Goal: Task Accomplishment & Management: Manage account settings

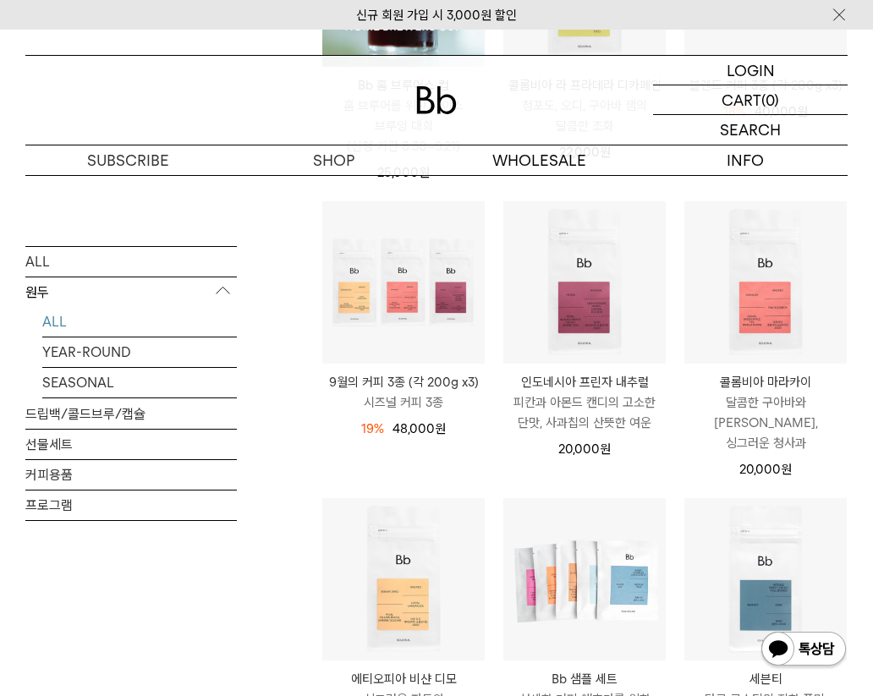
scroll to position [433, 0]
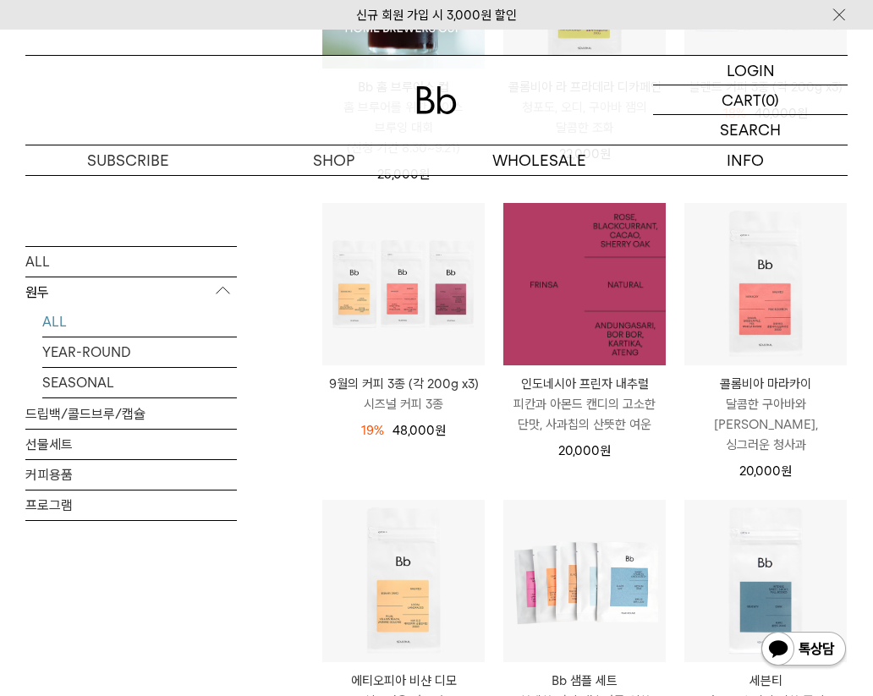
click at [576, 302] on img at bounding box center [584, 284] width 162 height 162
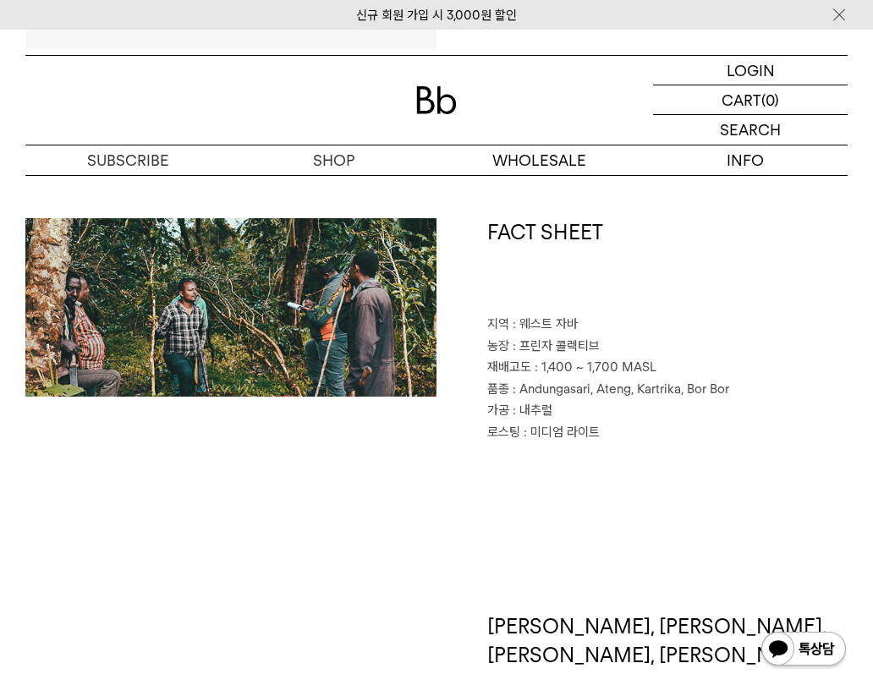
scroll to position [580, 0]
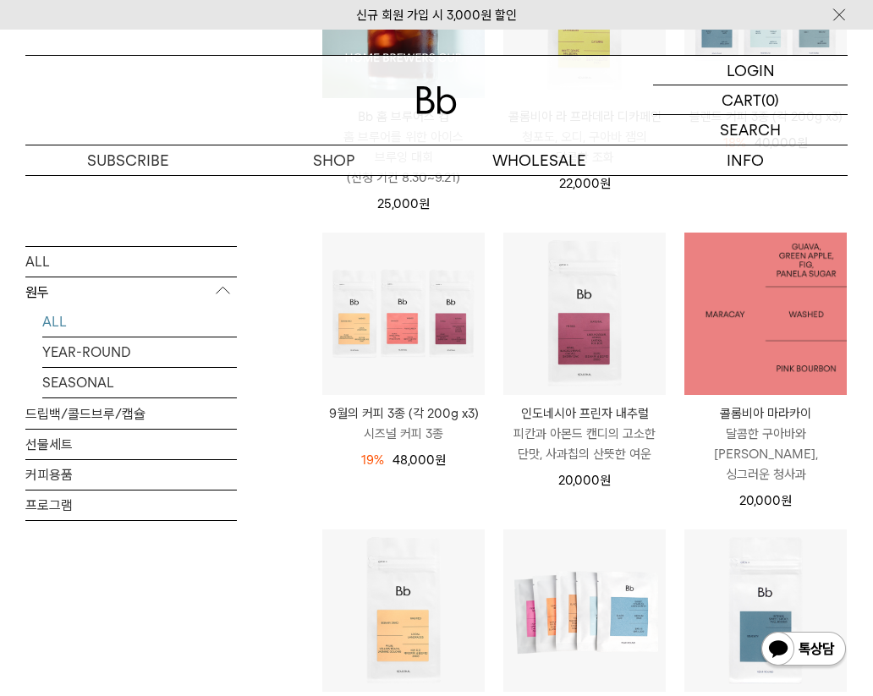
scroll to position [433, 0]
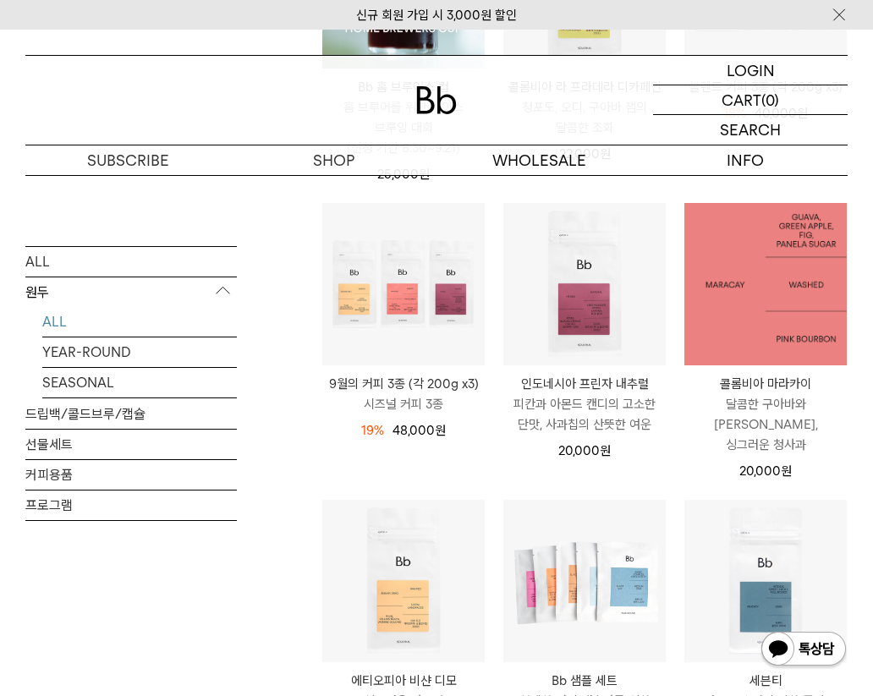
click at [707, 344] on img at bounding box center [766, 284] width 162 height 162
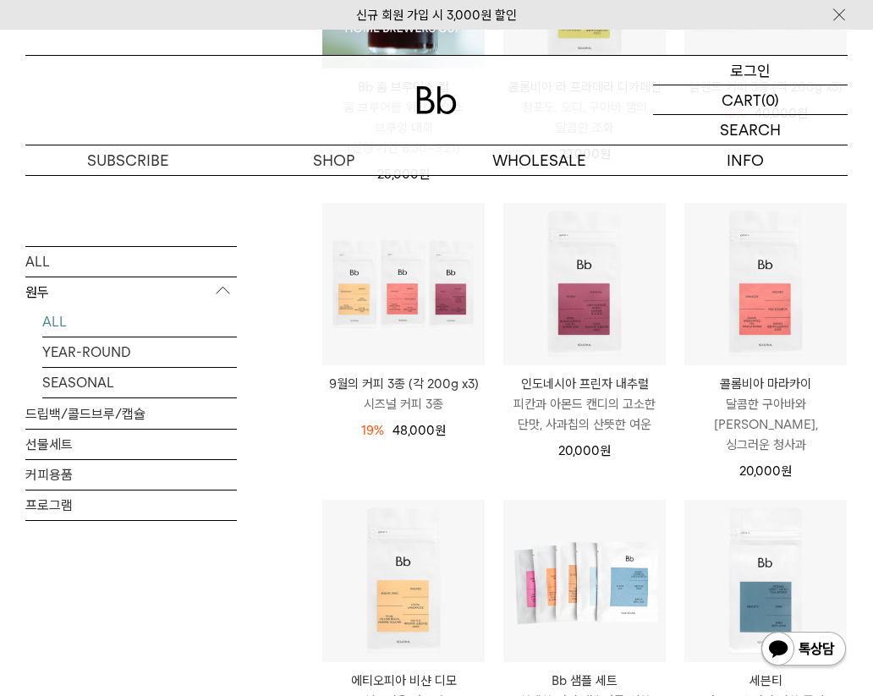
click at [739, 67] on p "로그인" at bounding box center [750, 70] width 41 height 29
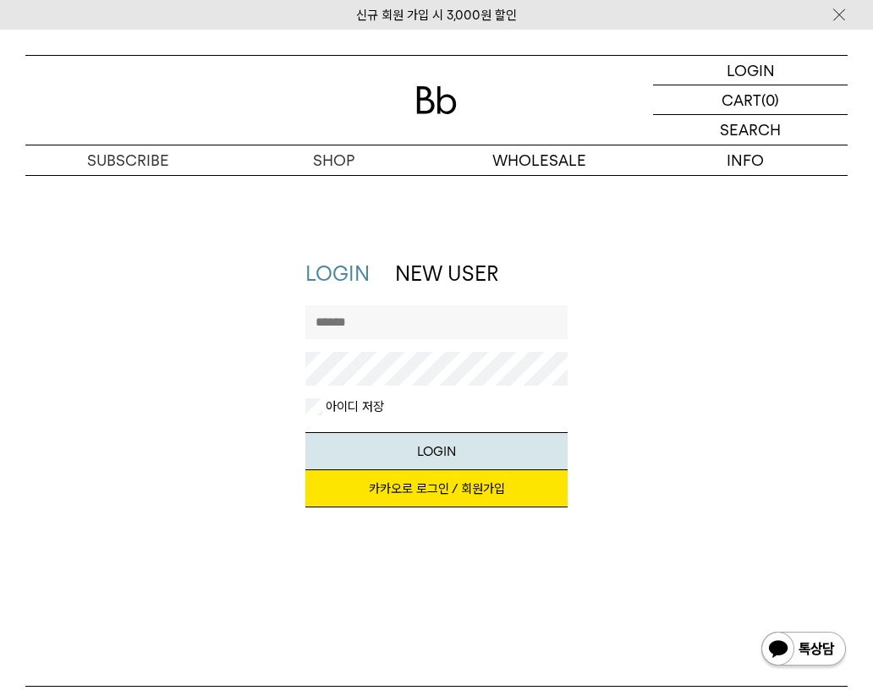
click at [420, 489] on link "카카오로 로그인 / 회원가입" at bounding box center [436, 488] width 263 height 37
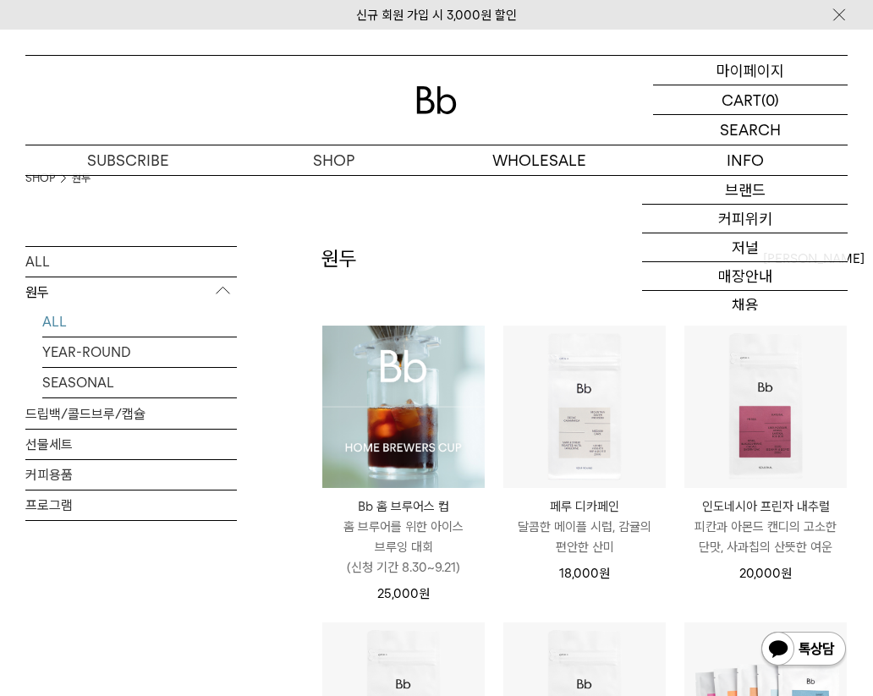
click at [767, 70] on p "마이페이지" at bounding box center [751, 70] width 68 height 29
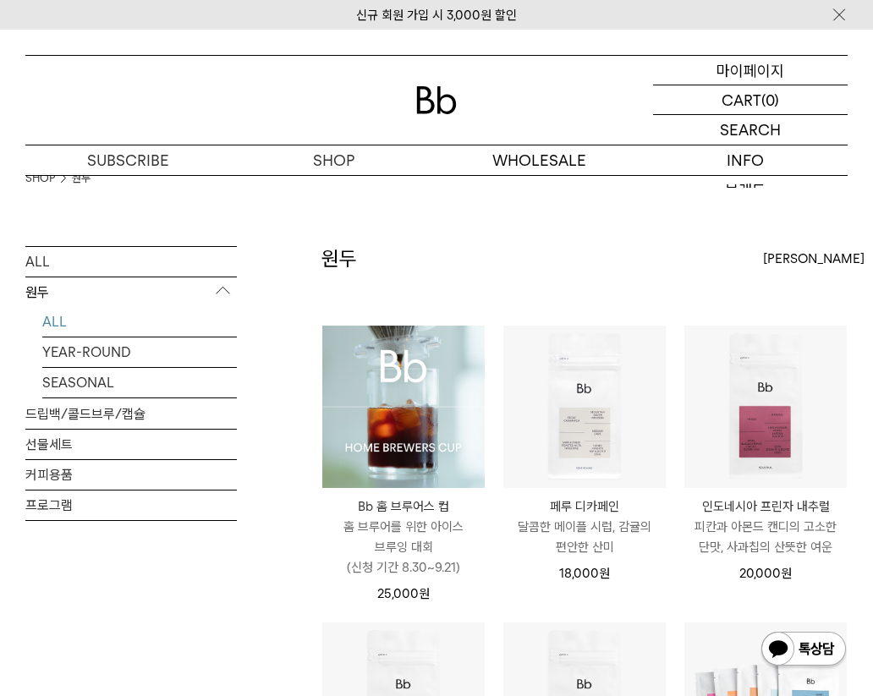
scroll to position [15, 0]
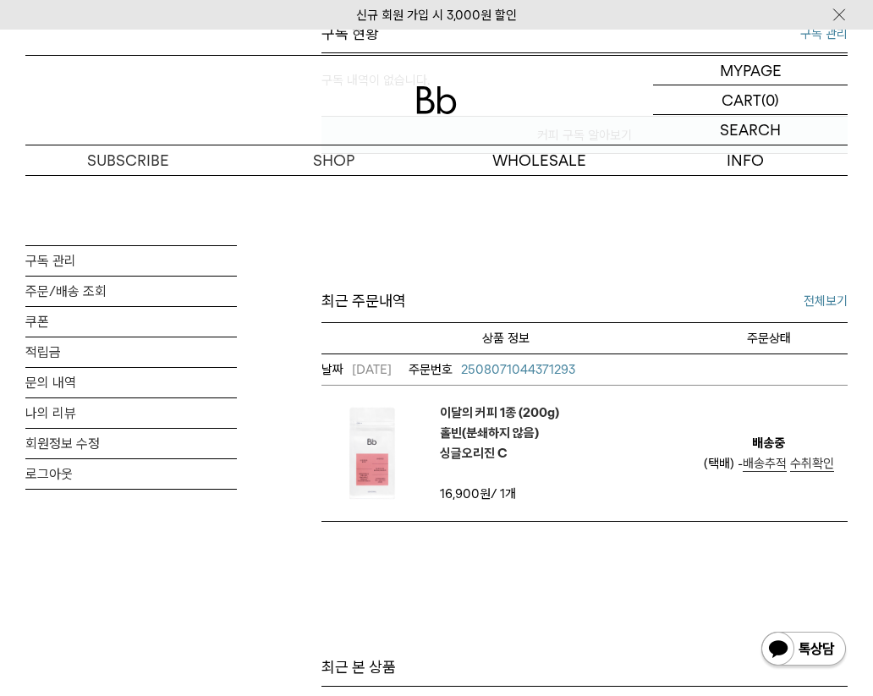
scroll to position [522, 0]
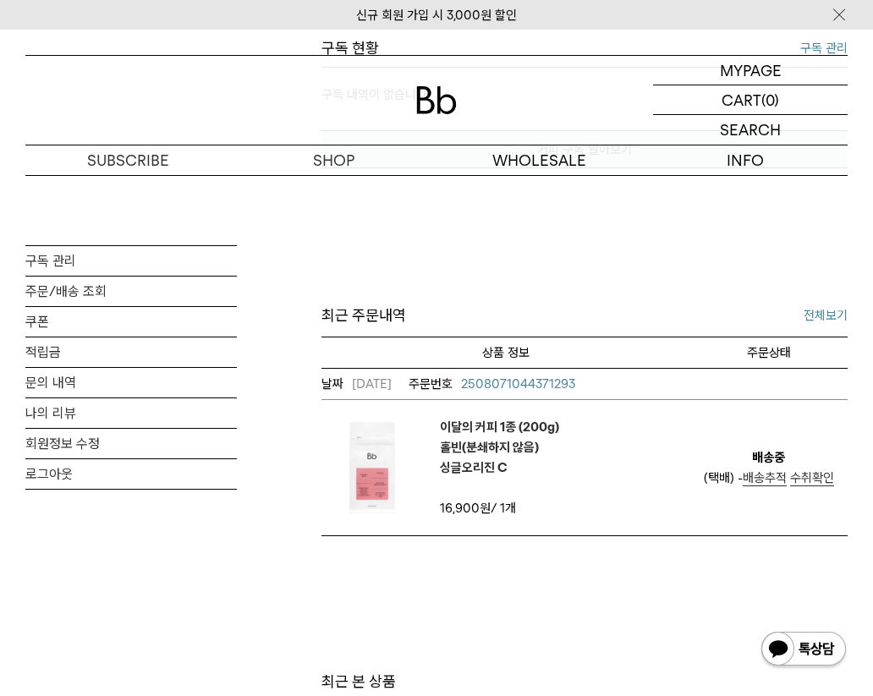
click at [827, 316] on link "전체보기" at bounding box center [826, 315] width 44 height 20
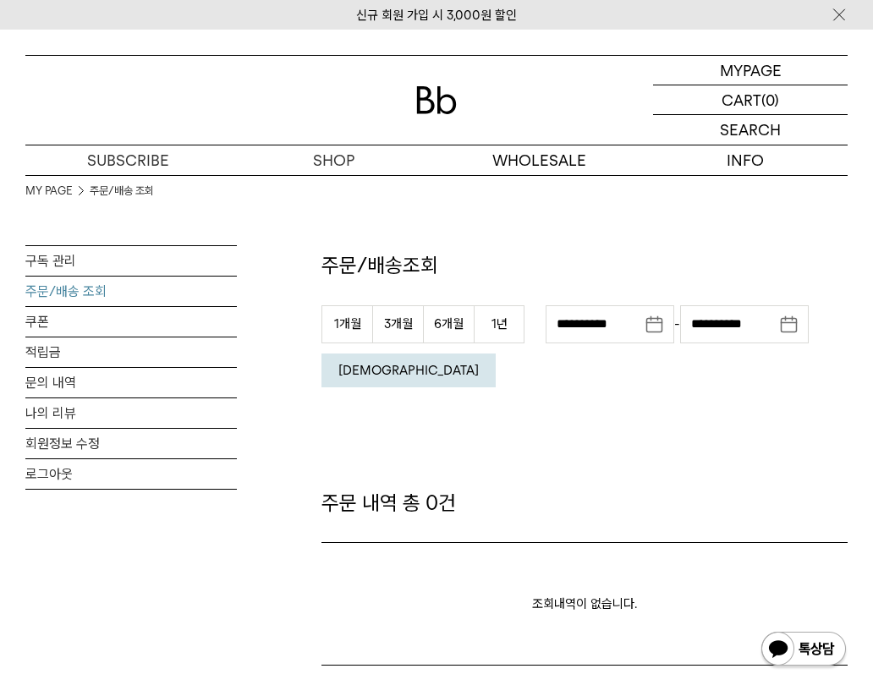
scroll to position [20, 0]
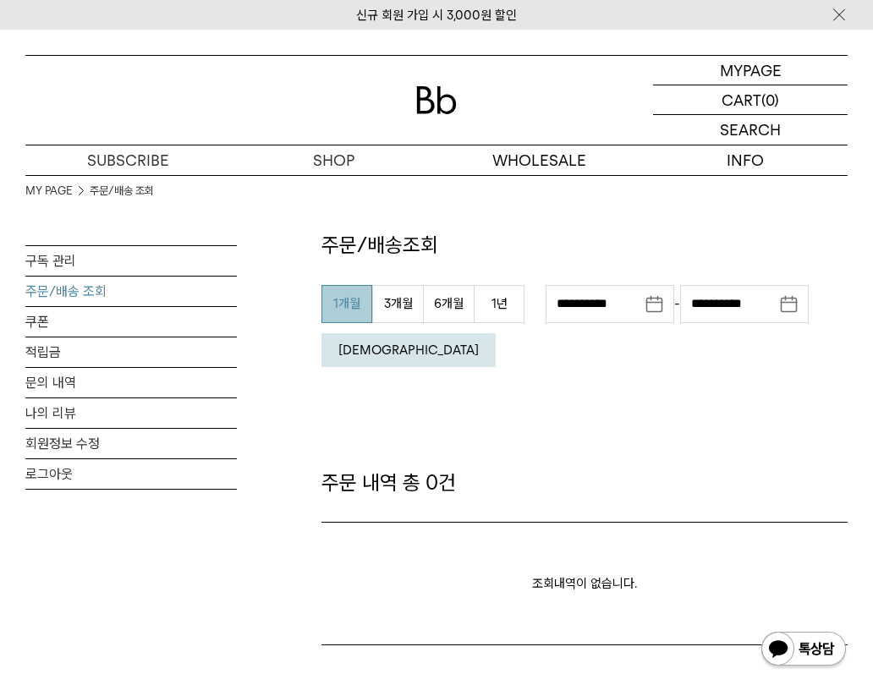
click at [361, 300] on button "1개월" at bounding box center [347, 304] width 51 height 38
click at [390, 300] on button "3개월" at bounding box center [397, 304] width 51 height 38
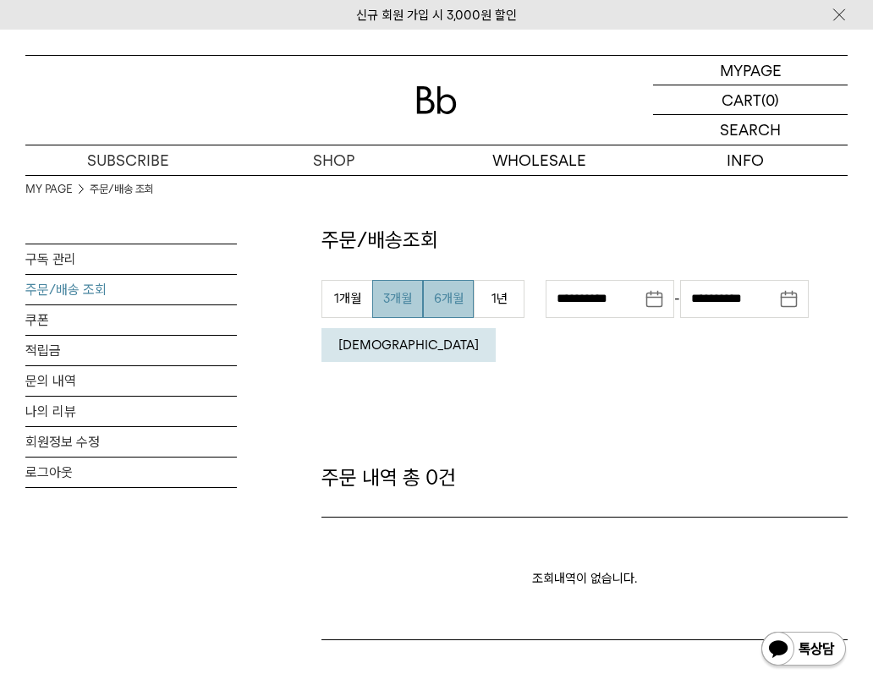
click at [462, 300] on button "6개월" at bounding box center [448, 299] width 51 height 38
click at [370, 293] on button "1개월" at bounding box center [347, 299] width 51 height 38
type input "**********"
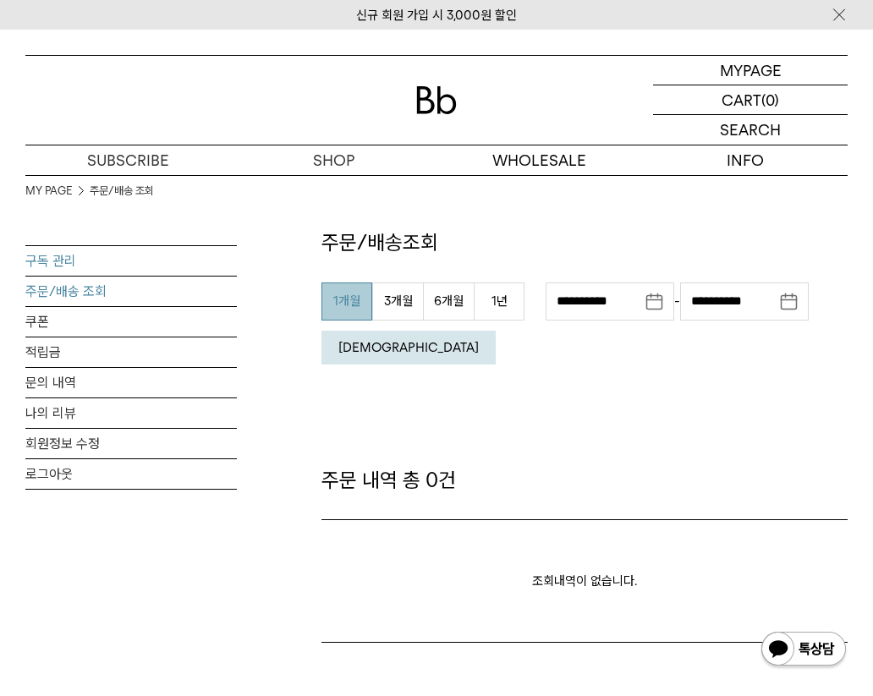
click at [90, 259] on link "구독 관리" at bounding box center [131, 261] width 212 height 30
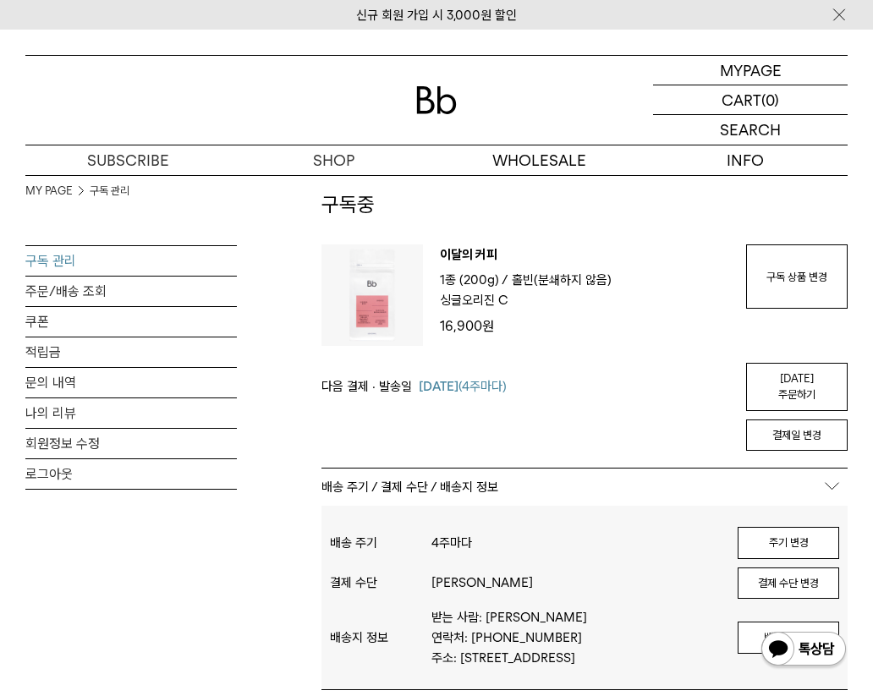
scroll to position [77, 0]
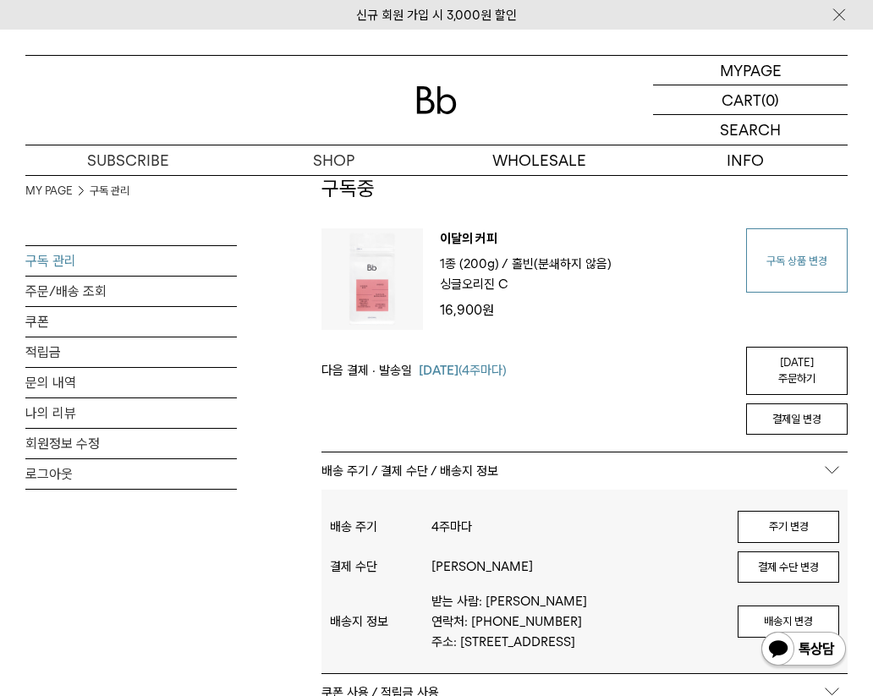
click at [774, 269] on link "구독 상품 변경" at bounding box center [797, 260] width 102 height 64
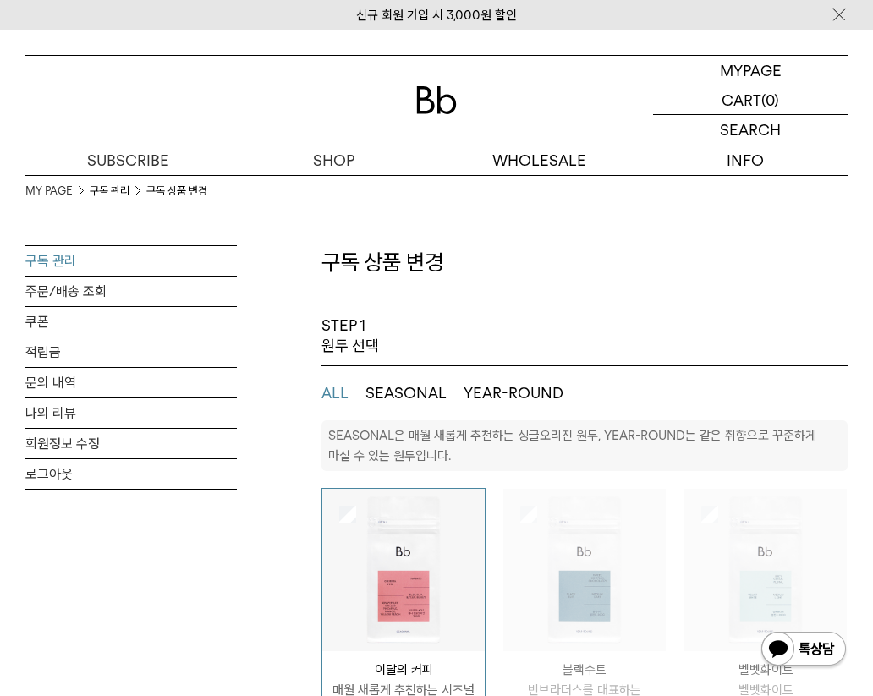
select select "**"
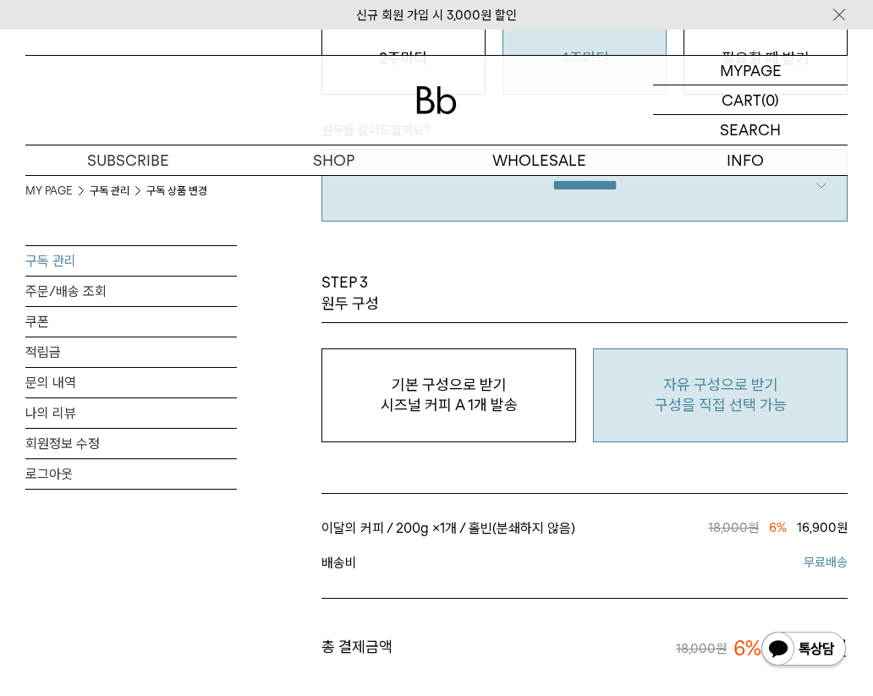
scroll to position [1291, 0]
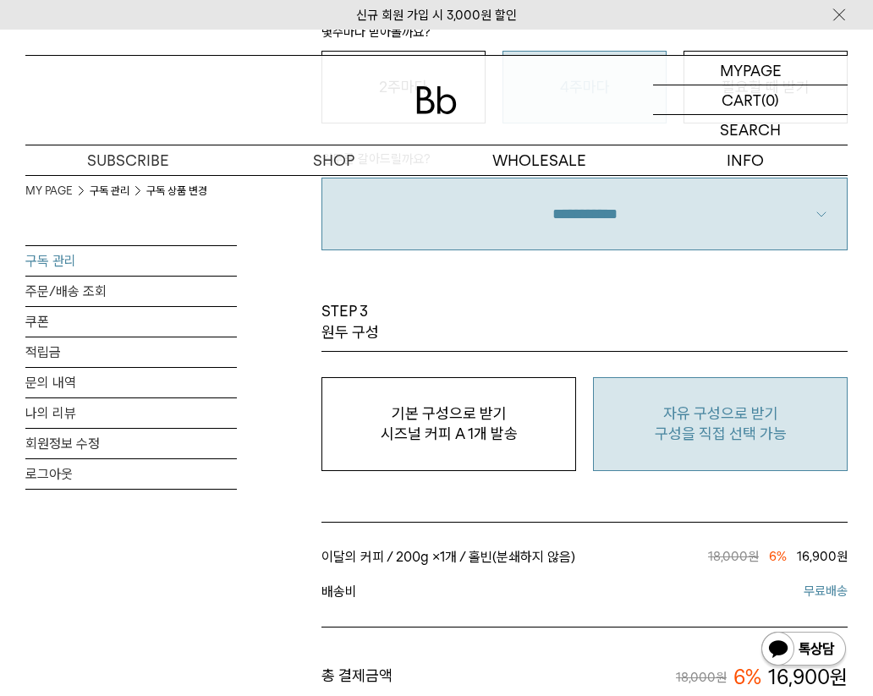
click at [709, 394] on button "자유 구성으로 받기 구성을 직접 선택 가능" at bounding box center [720, 424] width 255 height 94
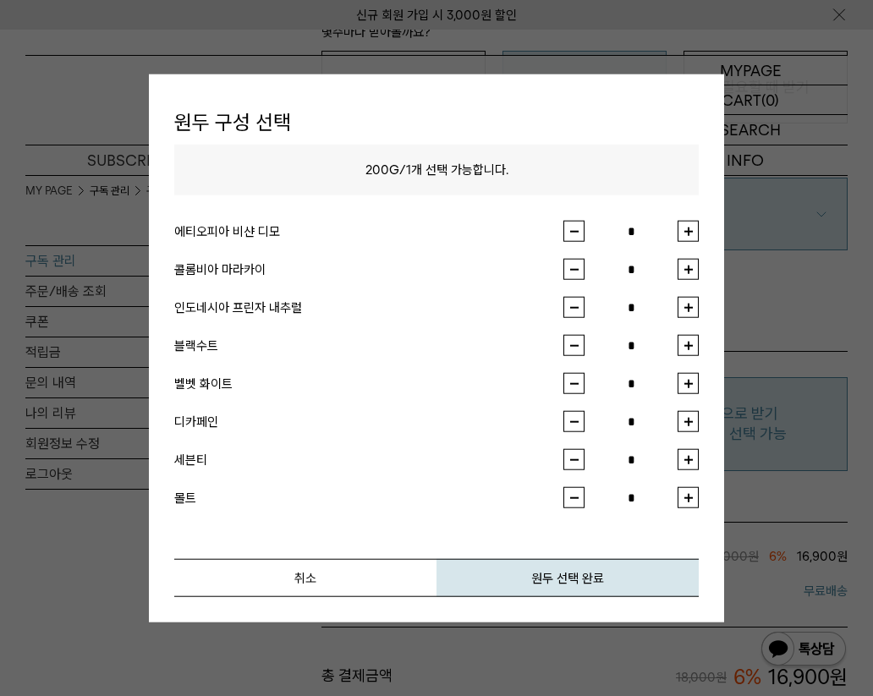
click at [692, 309] on button "button" at bounding box center [688, 307] width 21 height 21
type input "*"
click at [581, 583] on button "원두 선택 완료" at bounding box center [568, 578] width 262 height 38
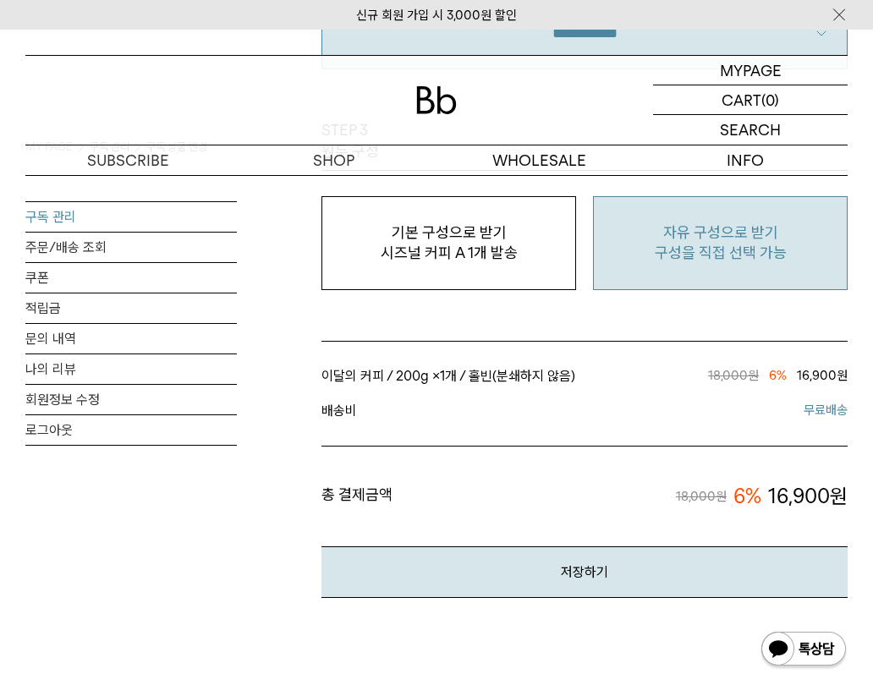
scroll to position [1470, 0]
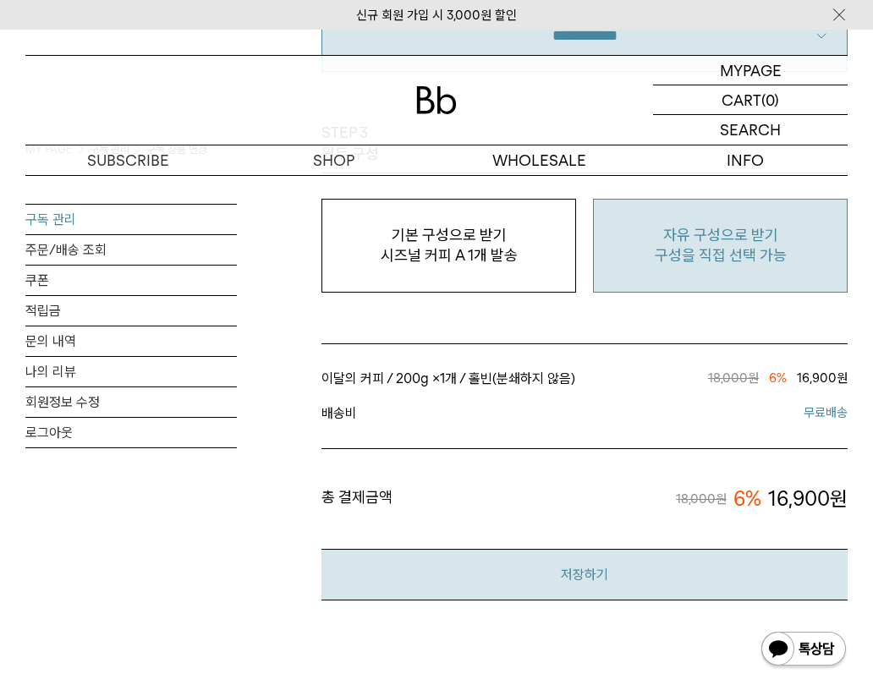
click at [604, 583] on button "저장하기" at bounding box center [585, 575] width 526 height 52
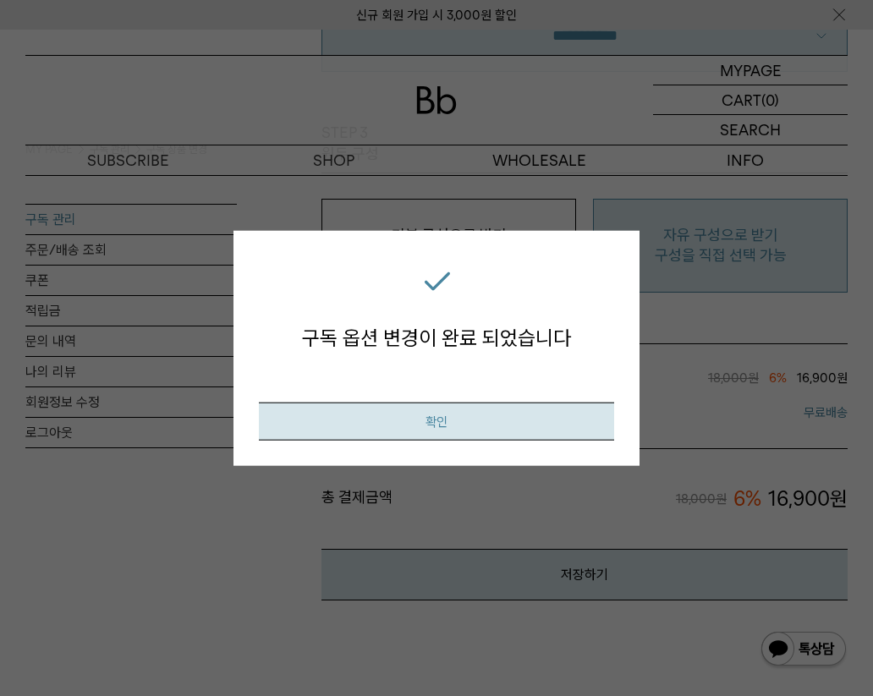
click at [498, 419] on button "확인" at bounding box center [436, 422] width 355 height 38
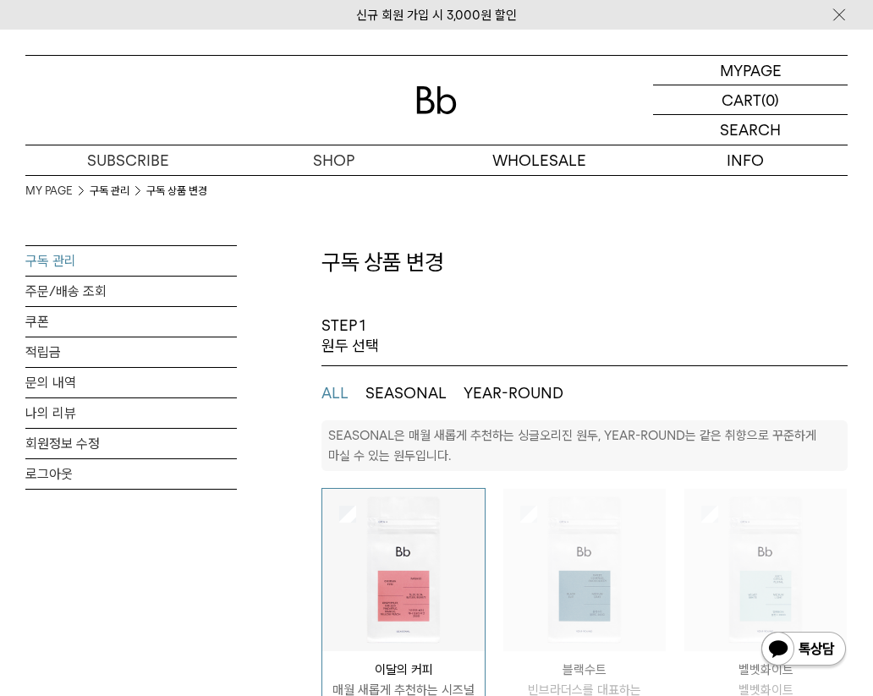
select select "**"
click at [58, 265] on link "구독 관리" at bounding box center [131, 261] width 212 height 30
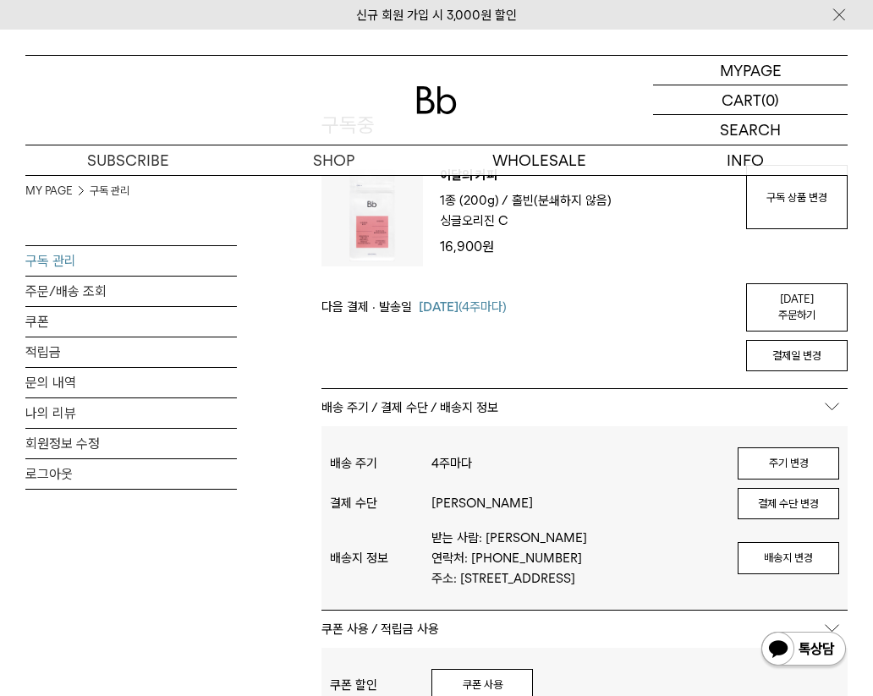
scroll to position [146, 0]
